Goal: Information Seeking & Learning: Learn about a topic

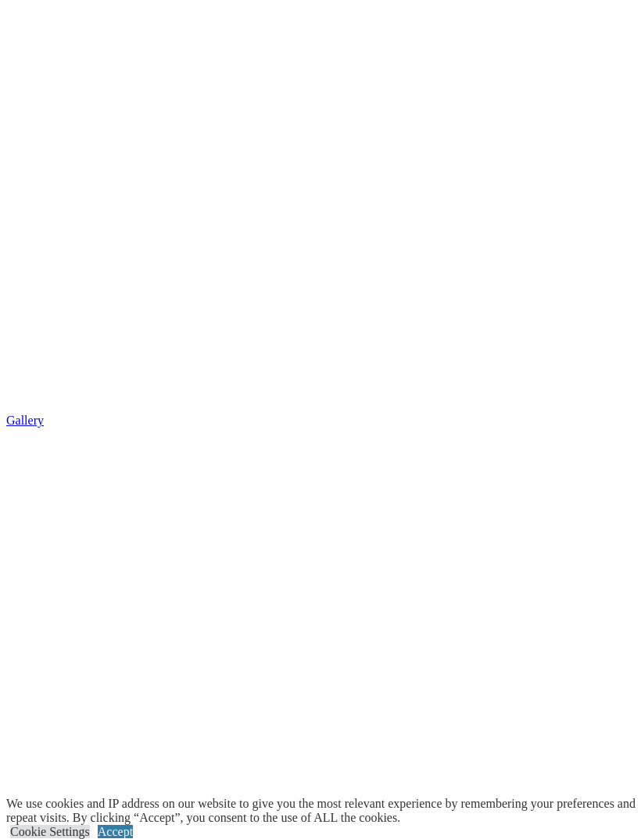
scroll to position [2094, 0]
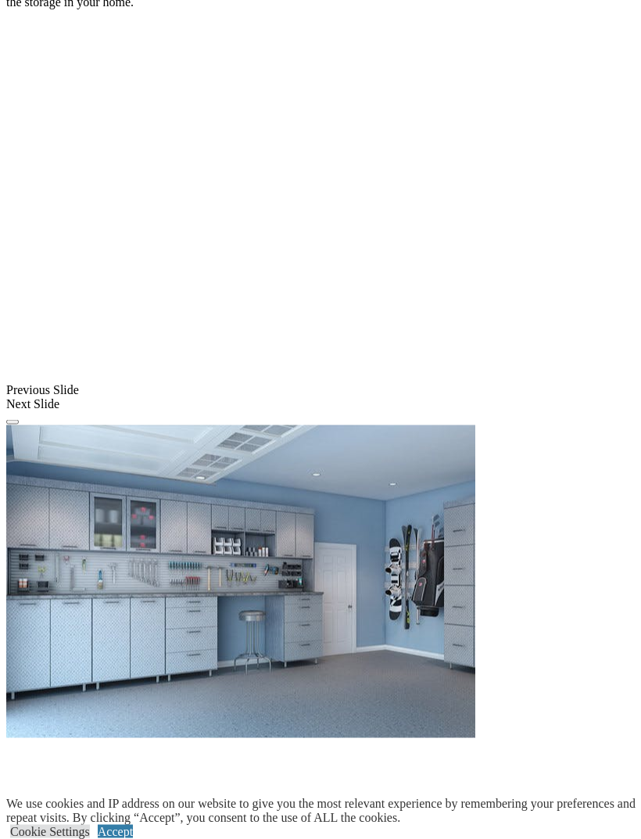
scroll to position [0, 0]
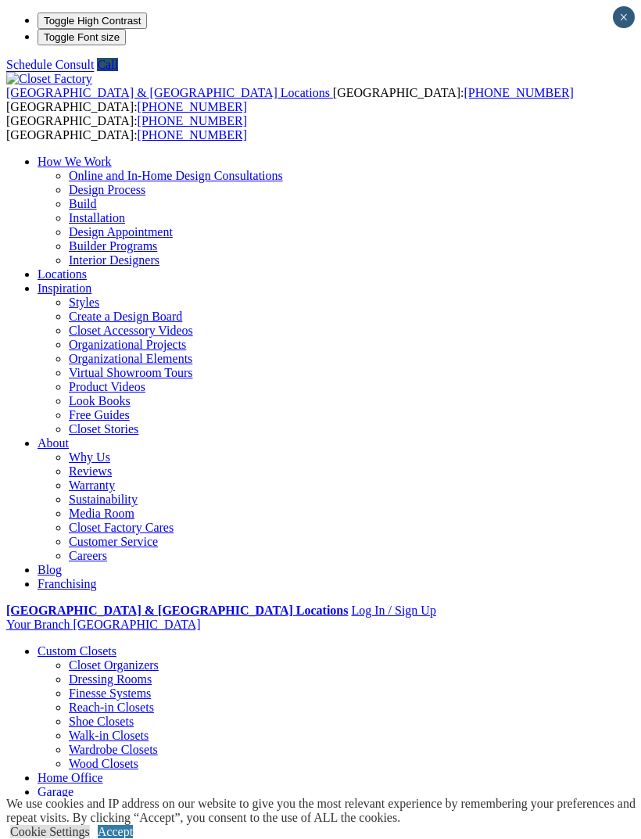
click at [62, 72] on div "[GEOGRAPHIC_DATA] & [GEOGRAPHIC_DATA] Locations [GEOGRAPHIC_DATA]: [PHONE_NUMBE…" at bounding box center [320, 93] width 629 height 42
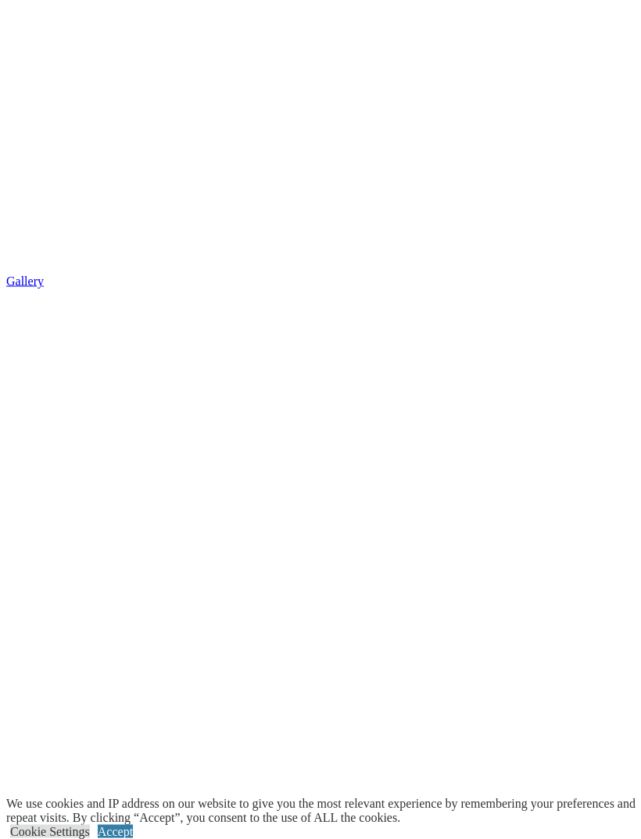
scroll to position [2252, 0]
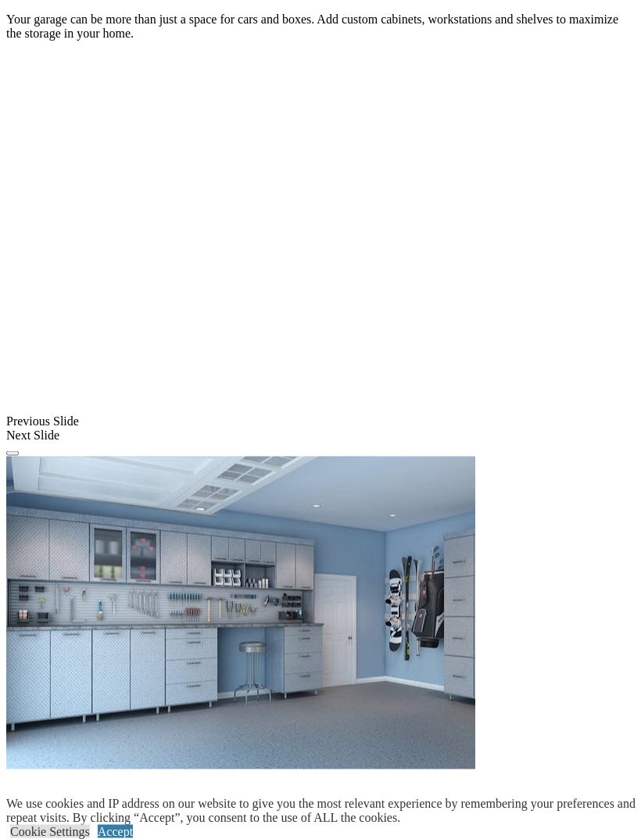
scroll to position [1119, 0]
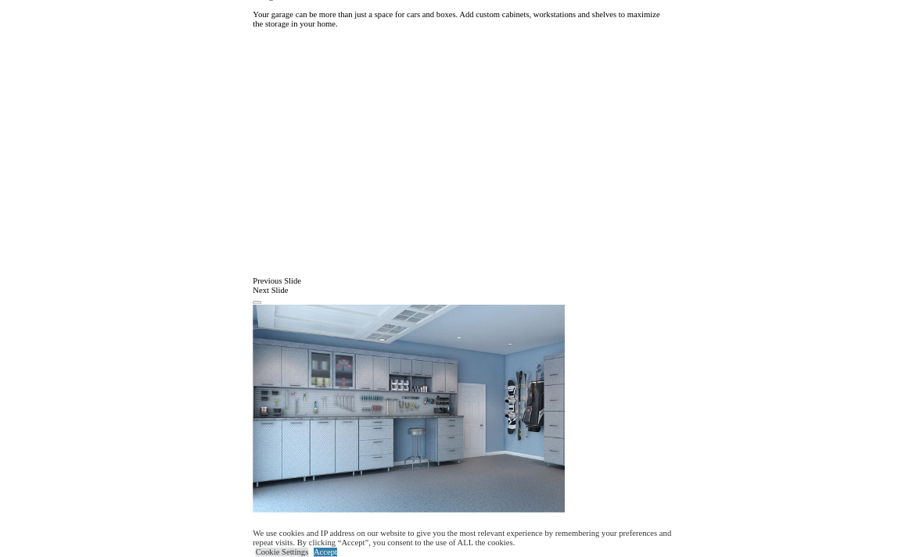
scroll to position [1459, 0]
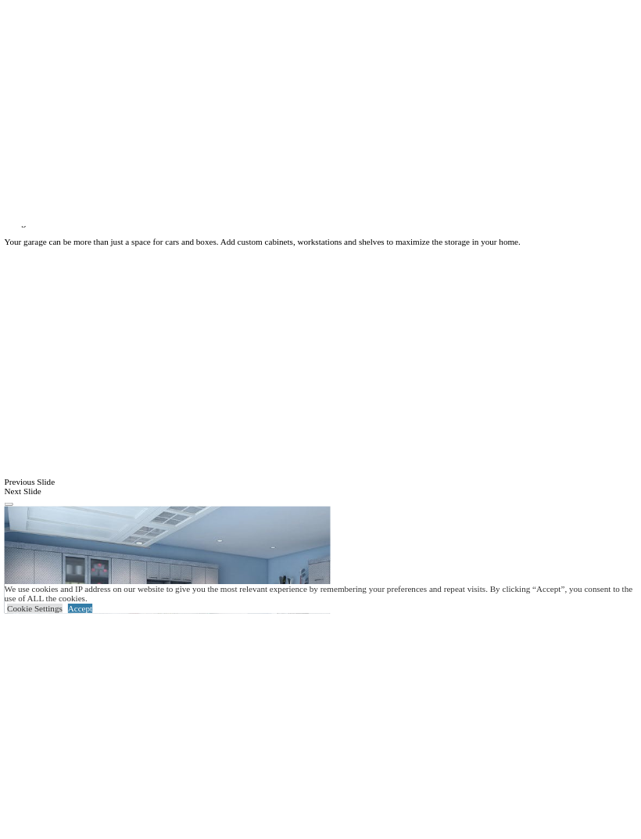
scroll to position [1110, 0]
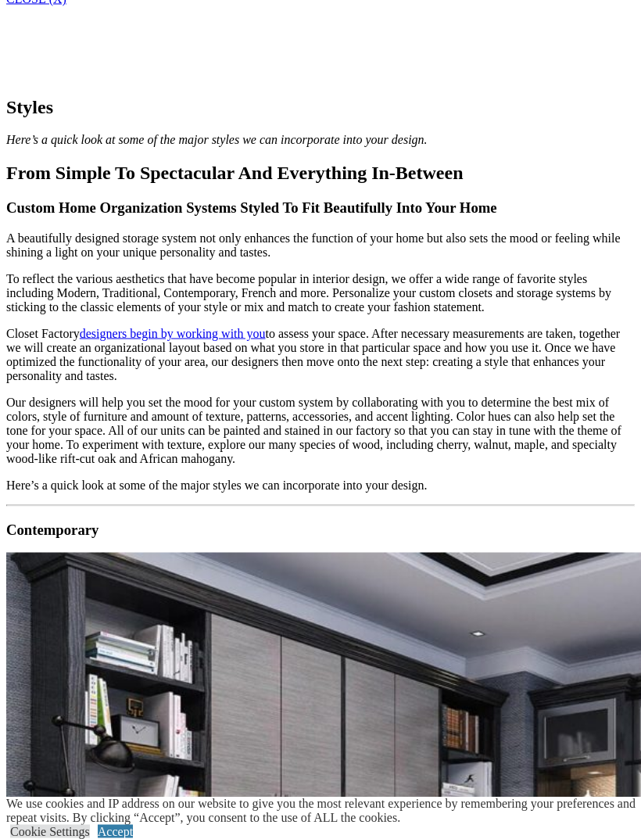
scroll to position [1067, 0]
